Goal: Task Accomplishment & Management: Manage account settings

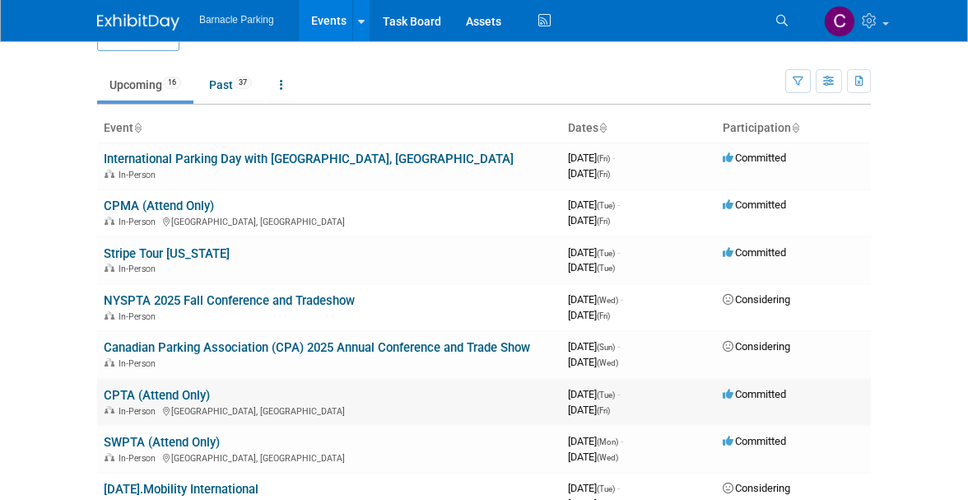
scroll to position [45, 0]
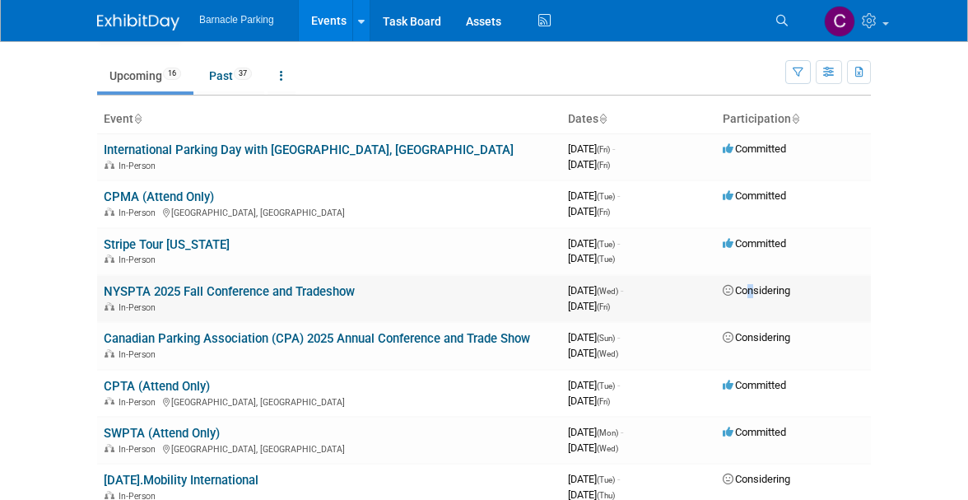
drag, startPoint x: 747, startPoint y: 287, endPoint x: 661, endPoint y: 284, distance: 86.5
click at [742, 286] on span "Considering" at bounding box center [756, 290] width 67 height 12
click at [310, 292] on link "NYSPTA 2025 Fall Conference and Tradeshow" at bounding box center [229, 291] width 251 height 15
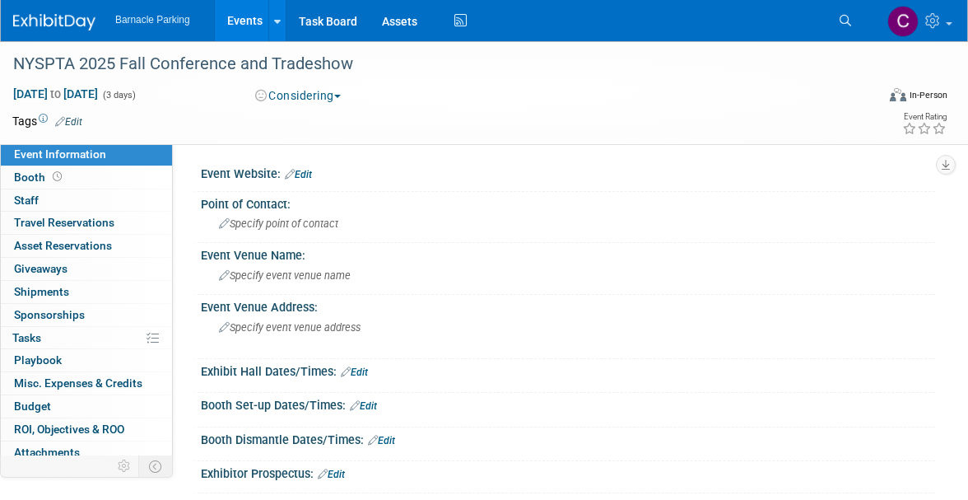
click at [345, 93] on button "Considering" at bounding box center [298, 95] width 98 height 16
click at [331, 122] on link "Committed" at bounding box center [315, 121] width 130 height 23
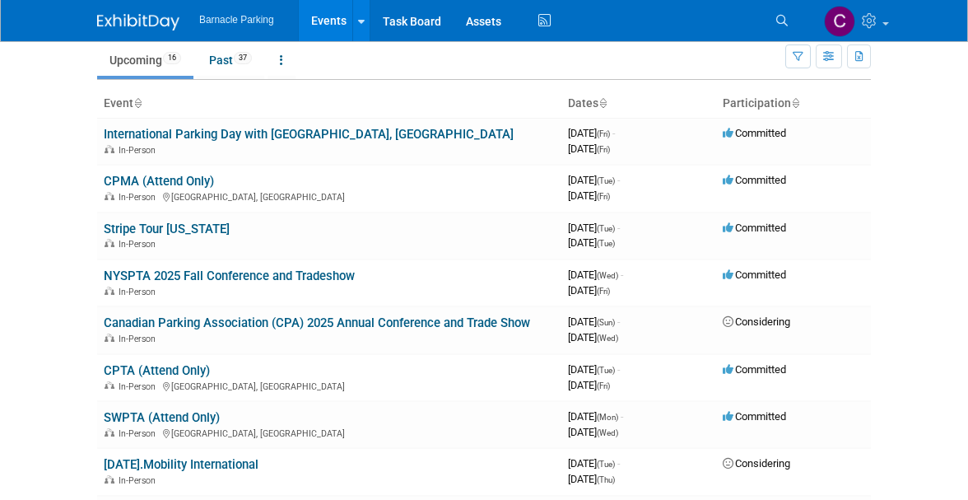
scroll to position [66, 0]
